Goal: Transaction & Acquisition: Download file/media

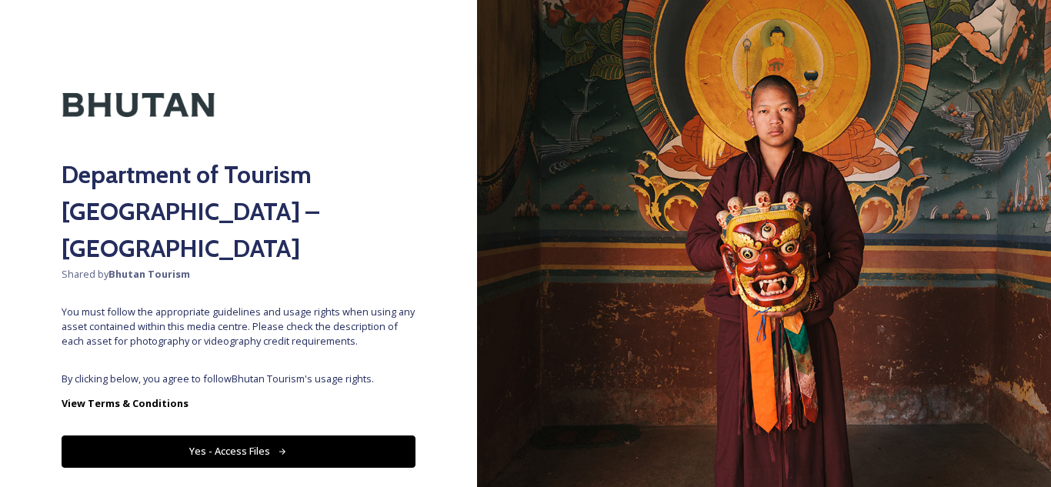
click at [306, 436] on button "Yes - Access Files" at bounding box center [239, 452] width 354 height 32
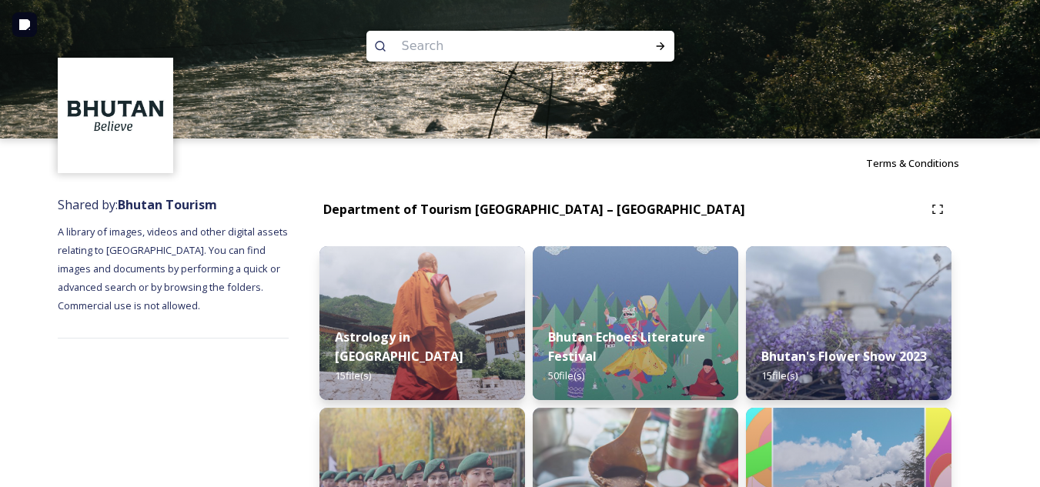
click at [498, 47] on input at bounding box center [499, 46] width 211 height 34
type input "[PERSON_NAME]"
click at [660, 42] on icon at bounding box center [660, 46] width 12 height 12
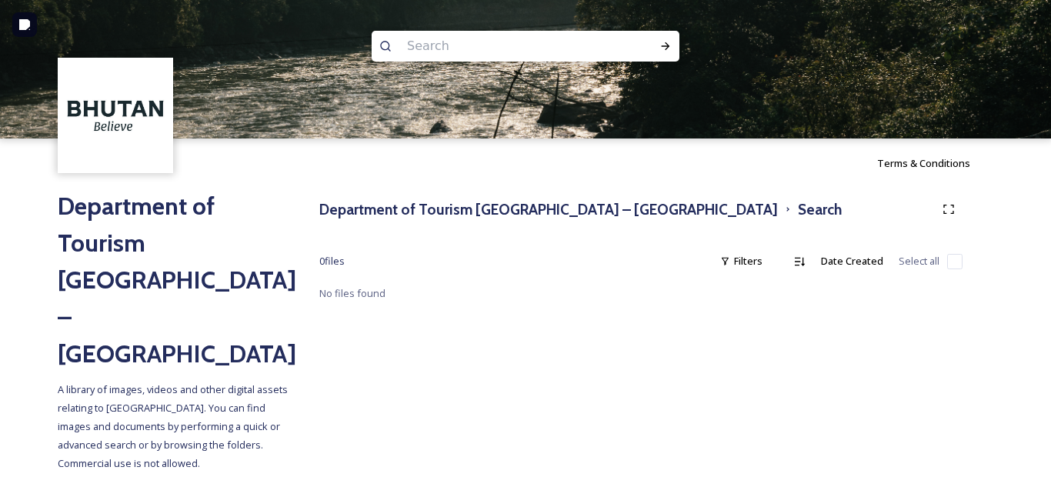
click at [456, 42] on input at bounding box center [504, 46] width 211 height 34
type input "Tango"
click at [670, 37] on div "Run Search" at bounding box center [666, 46] width 28 height 28
click at [509, 51] on input at bounding box center [539, 46] width 189 height 34
click at [424, 50] on span "Tango" at bounding box center [421, 46] width 44 height 22
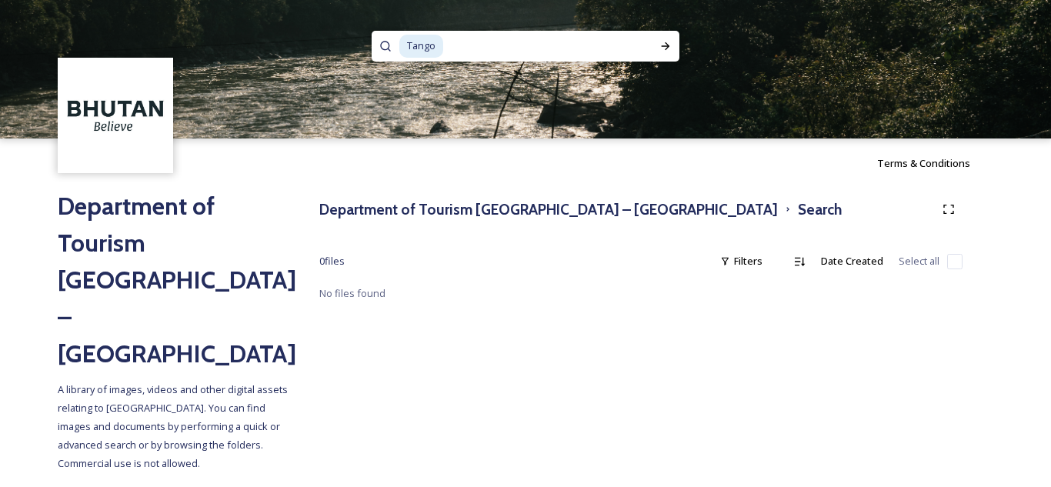
click at [441, 45] on span "Tango" at bounding box center [421, 46] width 44 height 22
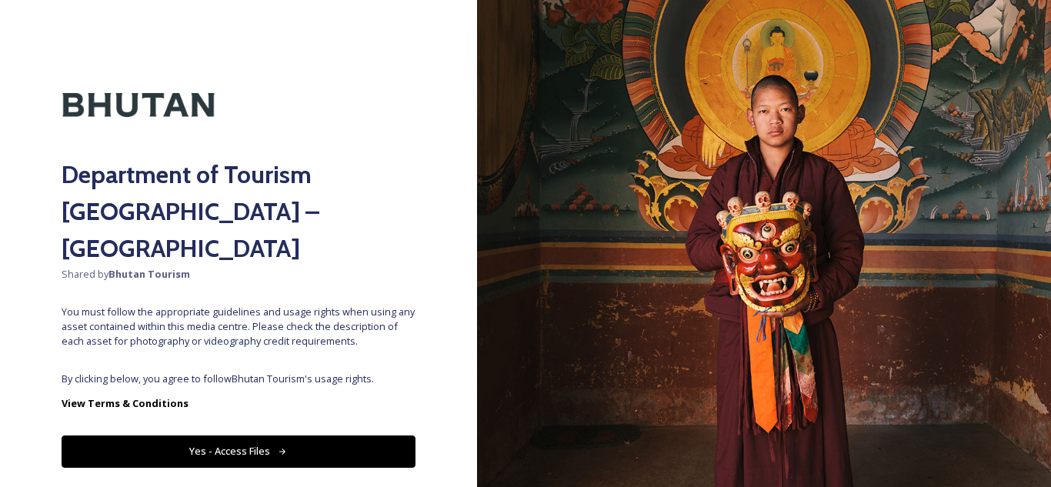
click at [278, 436] on button "Yes - Access Files" at bounding box center [239, 452] width 354 height 32
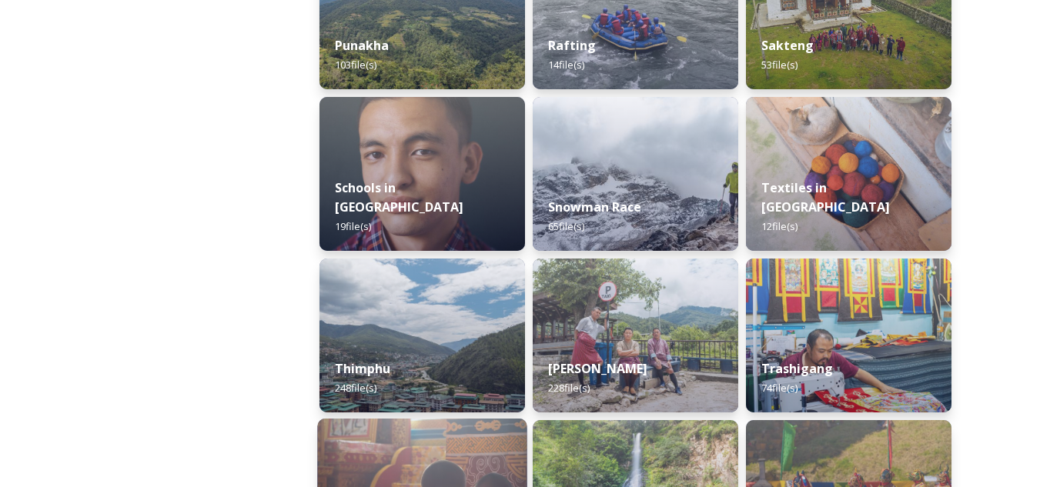
scroll to position [1693, 0]
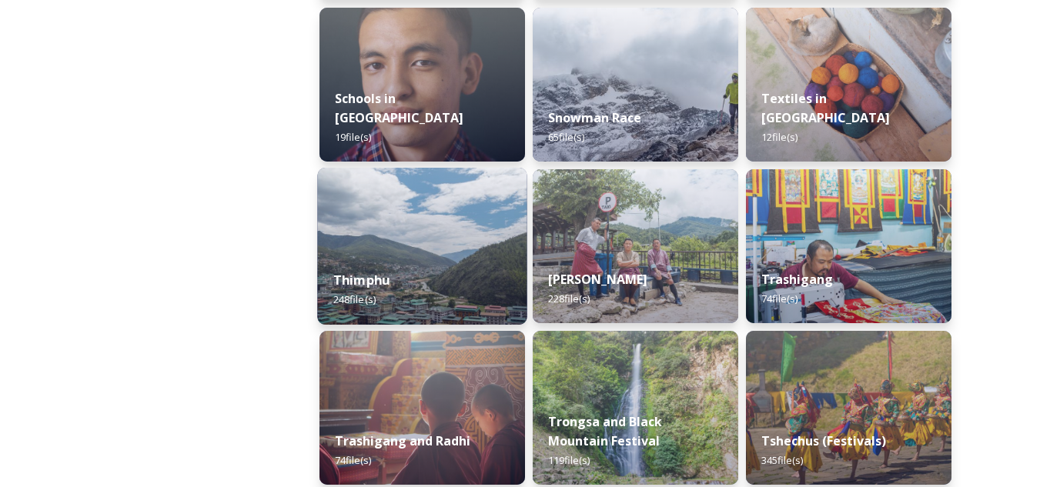
click at [433, 285] on div "Thimphu 248 file(s)" at bounding box center [421, 290] width 209 height 70
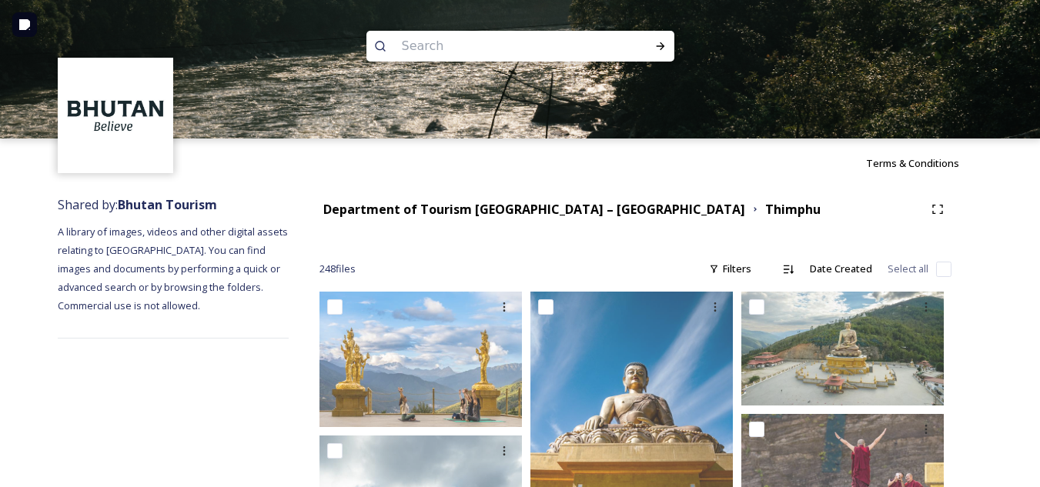
click at [399, 36] on input at bounding box center [499, 46] width 211 height 34
type input "Tango"
type input "[PERSON_NAME]"
click at [649, 47] on div "Run Search" at bounding box center [660, 46] width 28 height 28
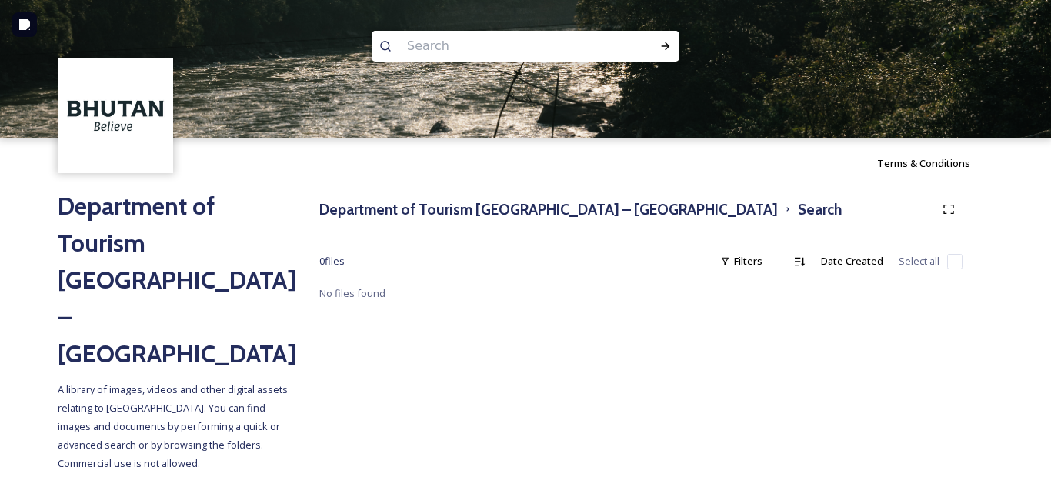
click at [438, 47] on input at bounding box center [504, 46] width 211 height 34
type input "Gangtey Hike"
click at [666, 38] on div "Run Search" at bounding box center [666, 46] width 28 height 28
click at [486, 38] on input at bounding box center [564, 46] width 172 height 34
type input "G"
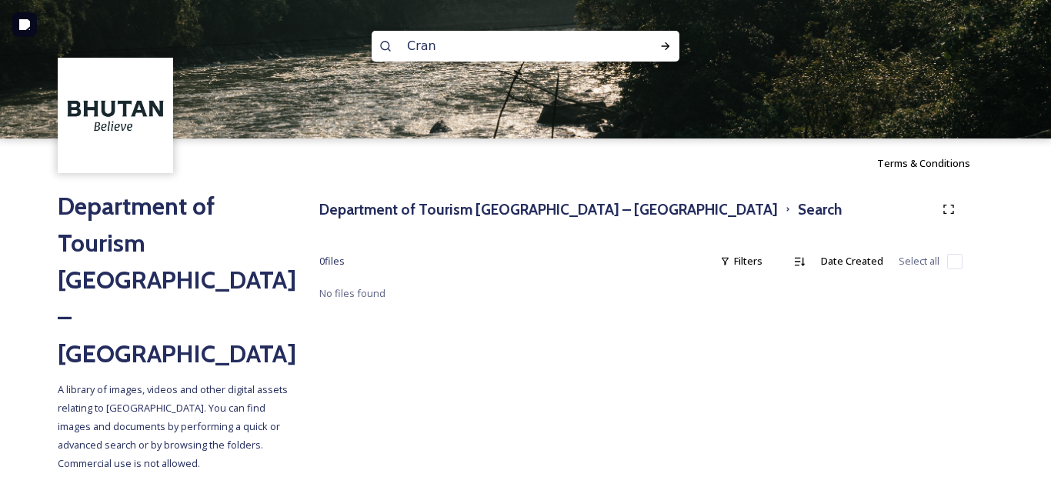
type input "Crane"
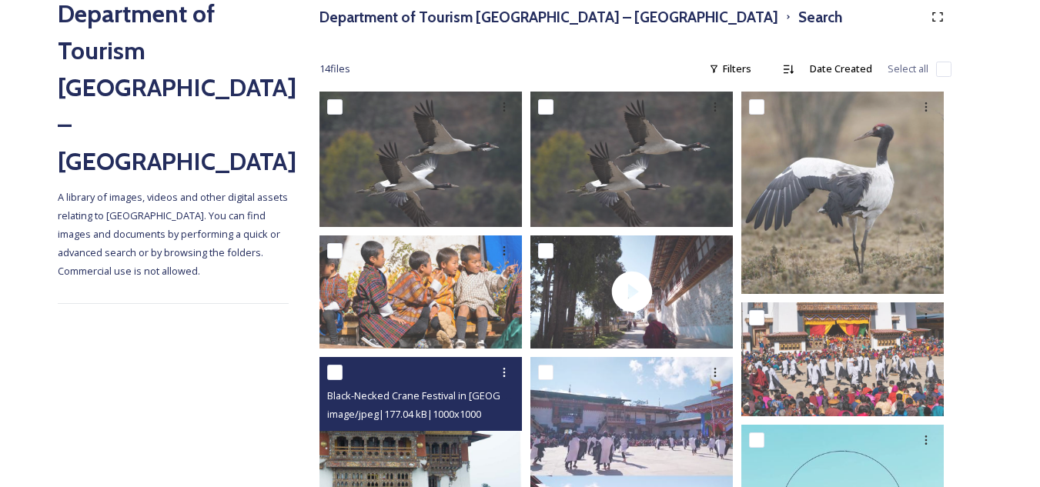
scroll to position [115, 0]
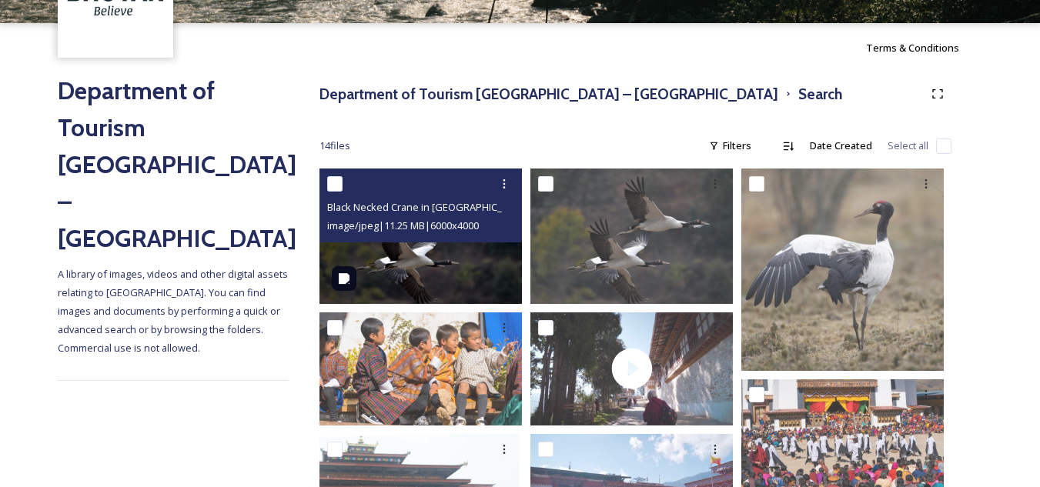
click at [375, 249] on img at bounding box center [420, 236] width 202 height 135
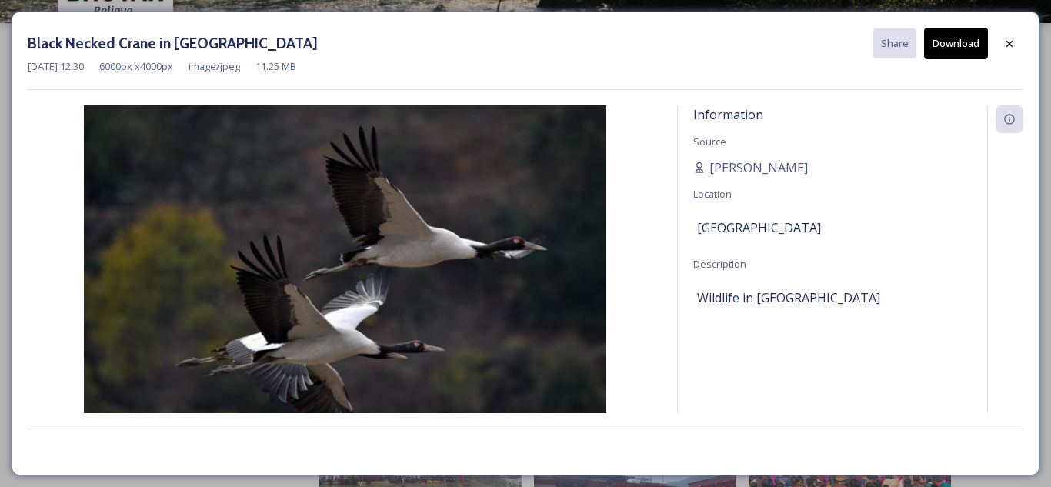
click at [944, 42] on button "Download" at bounding box center [956, 44] width 64 height 32
click at [1006, 45] on icon at bounding box center [1010, 44] width 12 height 12
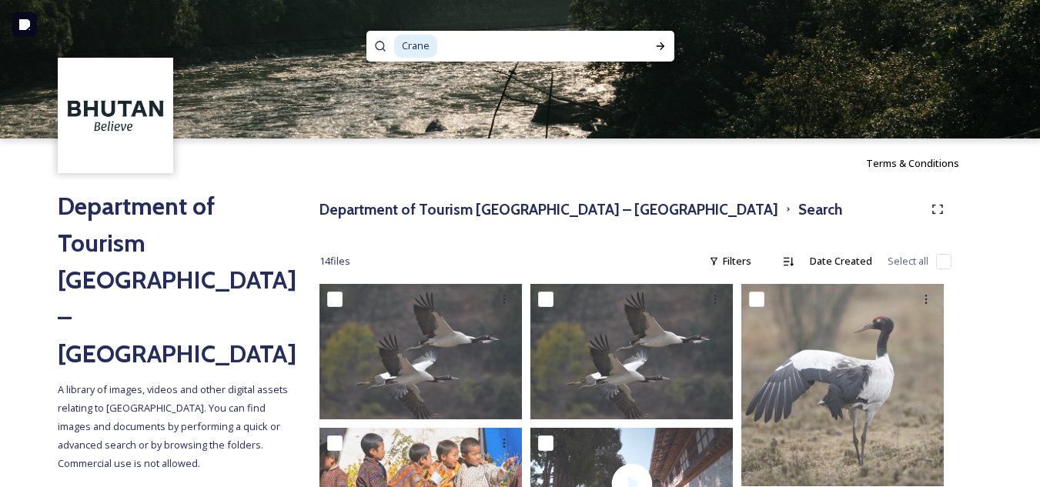
click at [472, 50] on input at bounding box center [533, 46] width 189 height 34
type input "C"
type input "Hike"
click at [662, 48] on icon at bounding box center [660, 46] width 12 height 12
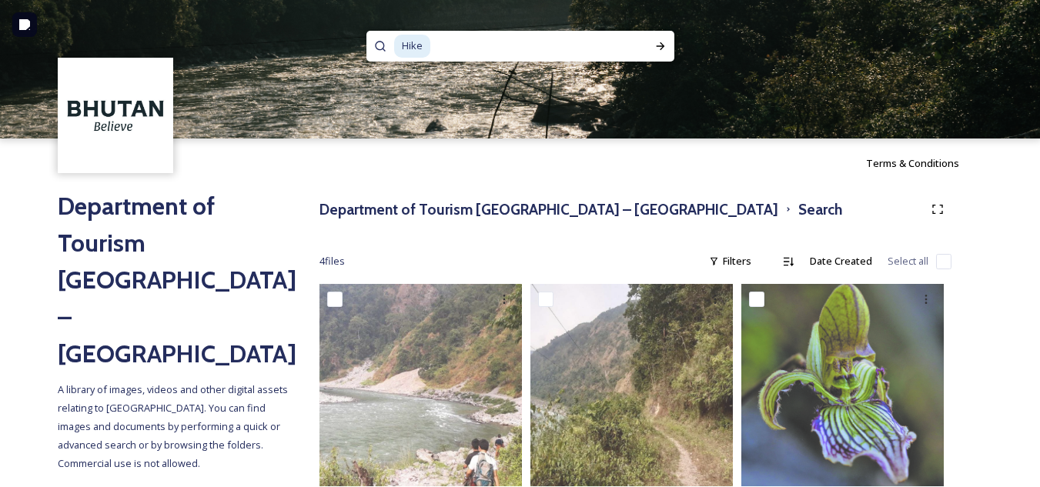
click at [404, 45] on span "Hike" at bounding box center [412, 46] width 36 height 22
click at [656, 51] on icon at bounding box center [660, 46] width 12 height 12
